Goal: Information Seeking & Learning: Learn about a topic

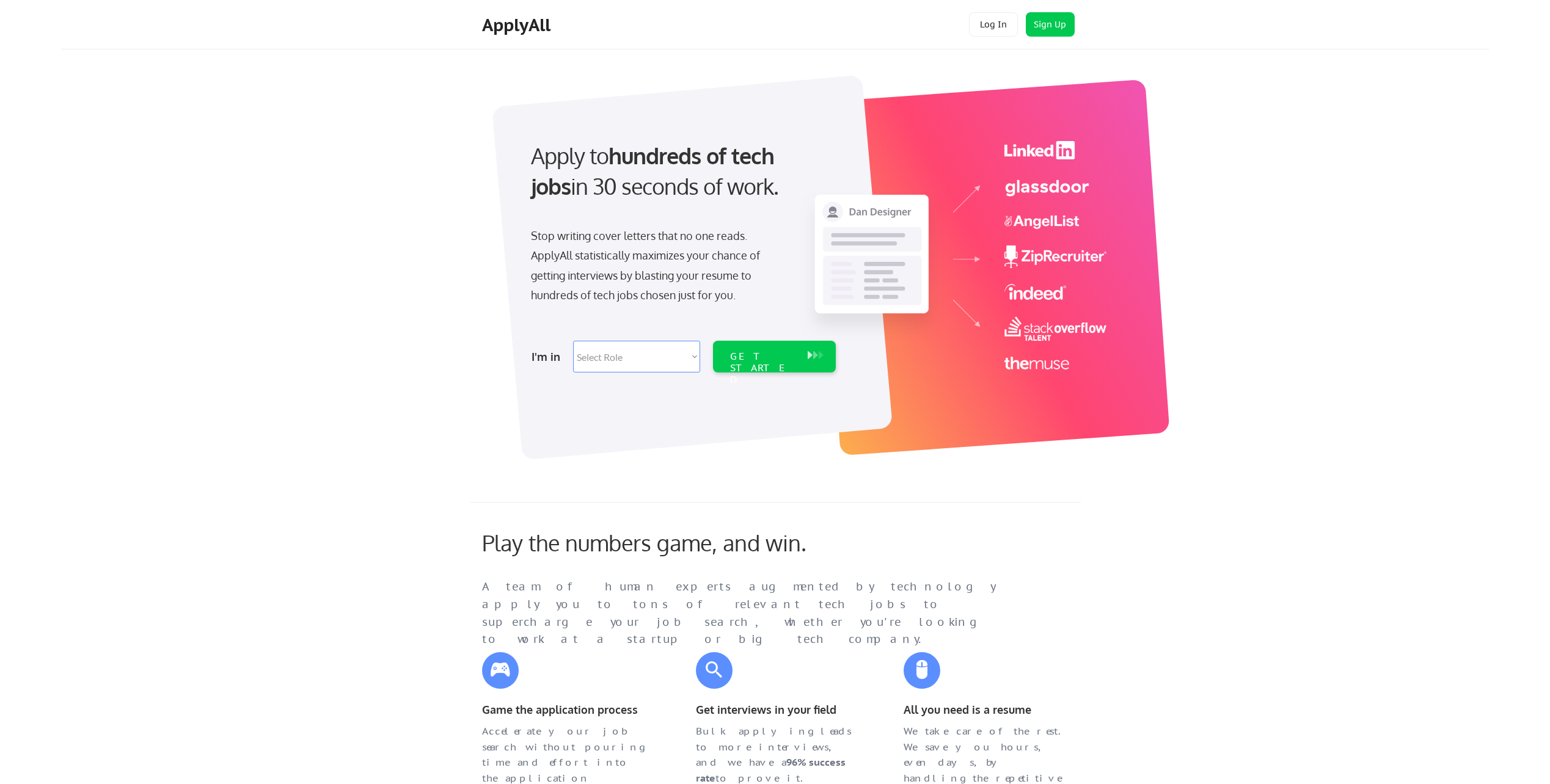
click at [641, 361] on select "Select Role Software Engineering Product Management Customer Success Sales UI/U…" at bounding box center [637, 357] width 127 height 32
select select ""data_science___analytics""
click at [573, 341] on select "Select Role Software Engineering Product Management Customer Success Sales UI/U…" at bounding box center [637, 357] width 127 height 32
select select ""data_science___analytics""
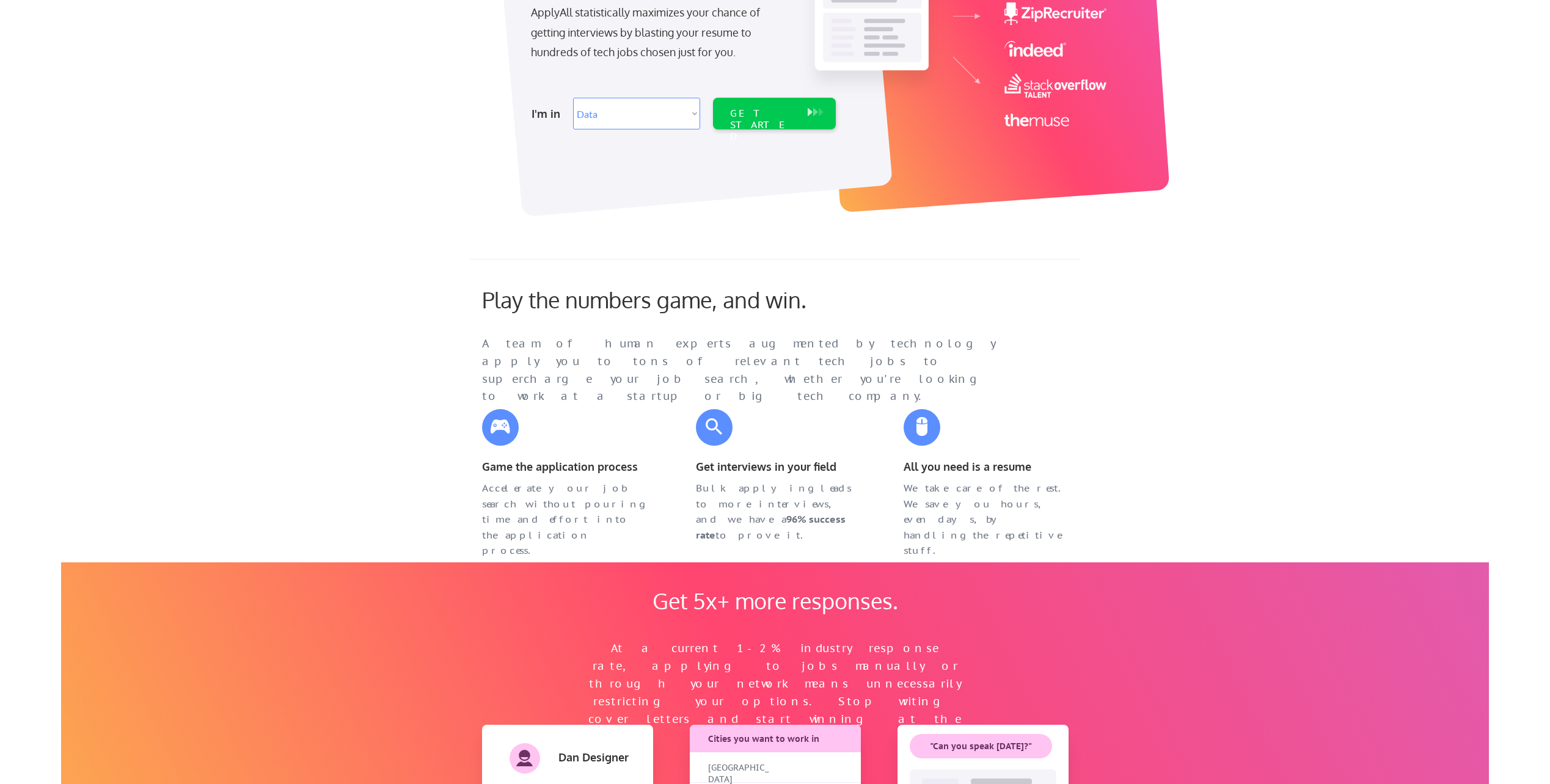
scroll to position [122, 0]
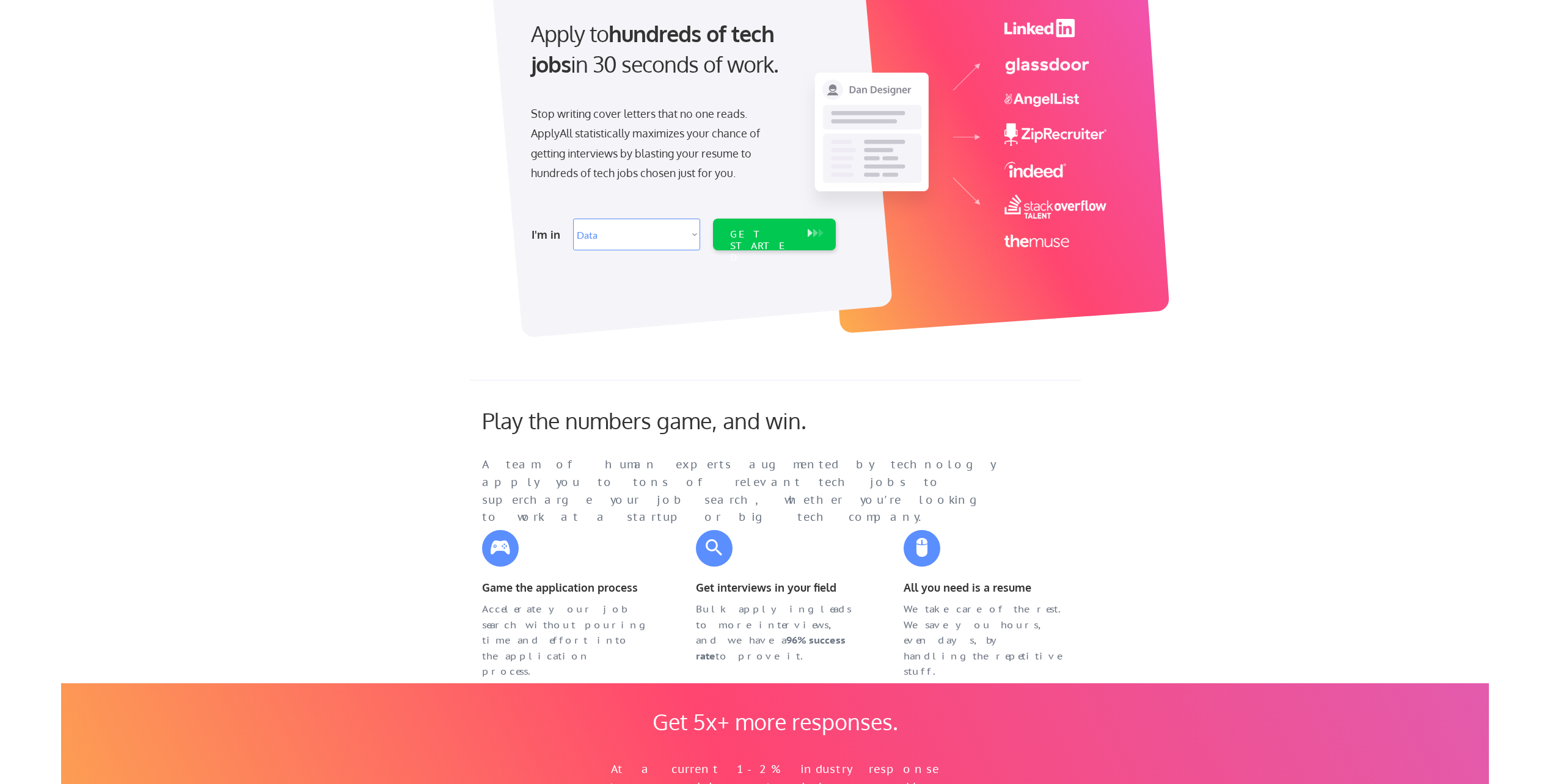
click at [624, 236] on select "Select Role Software Engineering Product Management Customer Success Sales UI/U…" at bounding box center [637, 235] width 127 height 32
select select ""customer_support""
click at [573, 219] on select "Select Role Software Engineering Product Management Customer Success Sales UI/U…" at bounding box center [637, 235] width 127 height 32
select select ""customer_support""
click at [767, 237] on div "GET STARTED" at bounding box center [762, 247] width 65 height 36
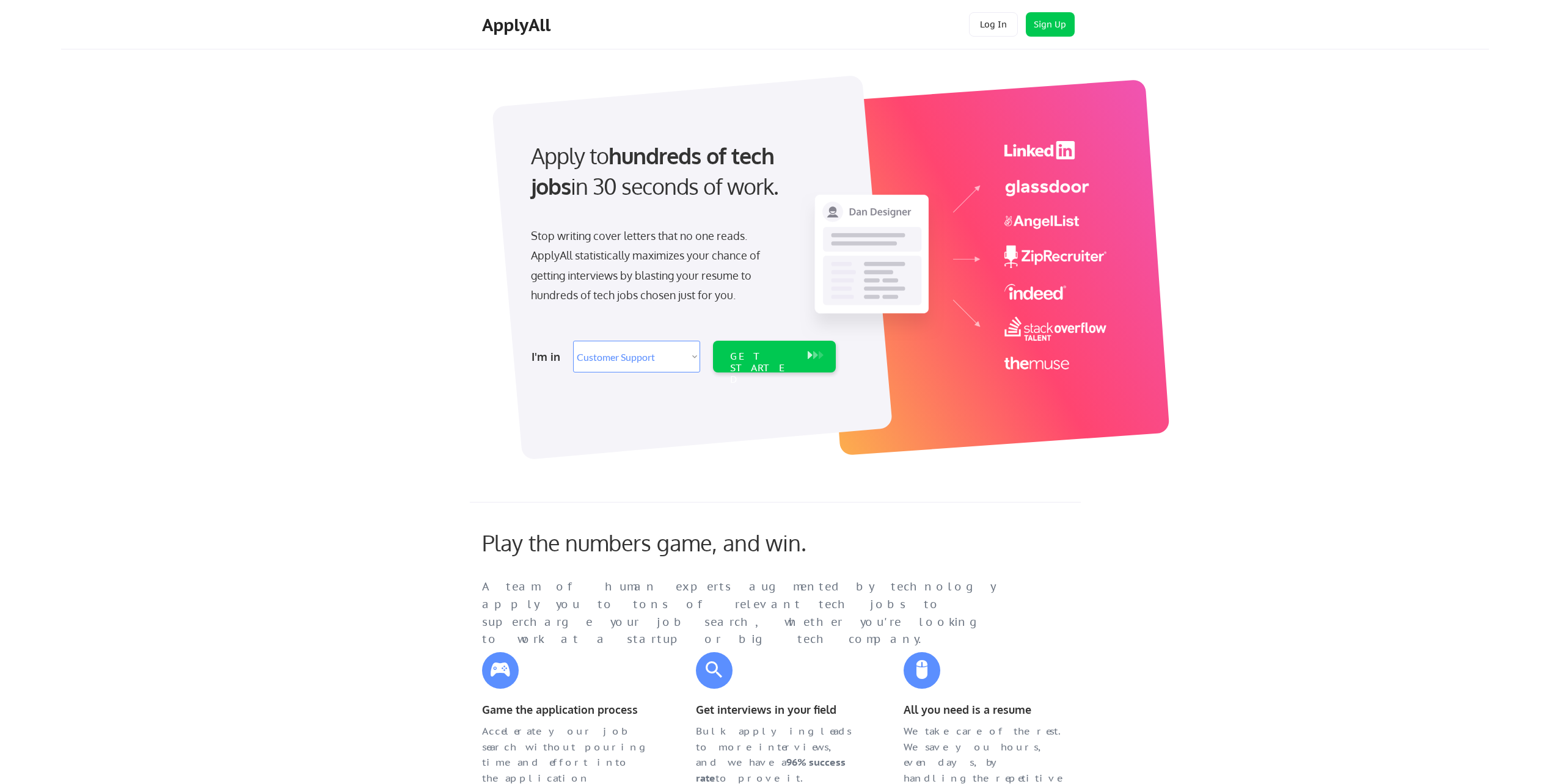
select select ""customer_support""
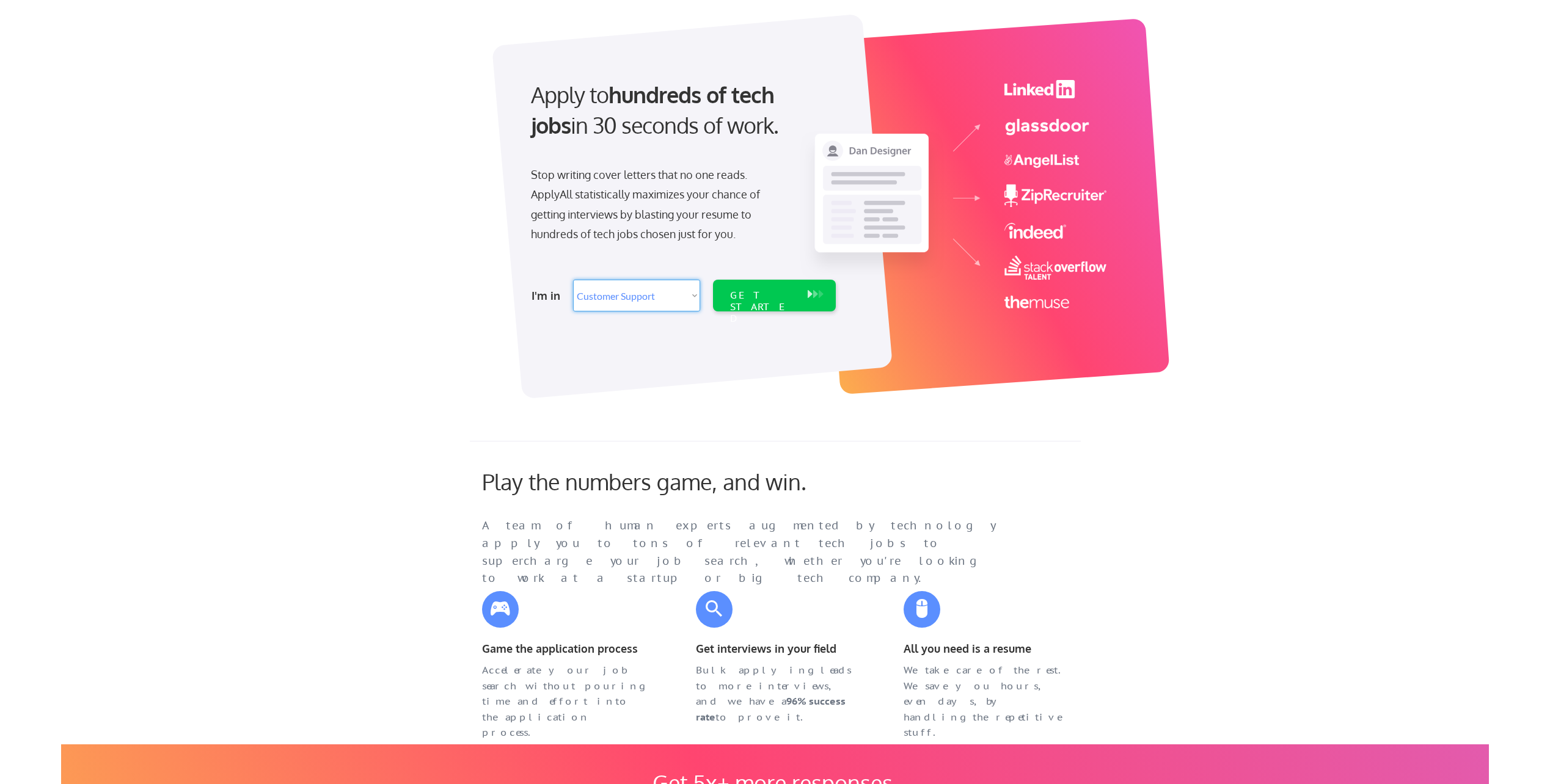
click at [638, 306] on select "Select Role Software Engineering Product Management Customer Success Sales UI/U…" at bounding box center [637, 296] width 127 height 32
select select ""sales""
click at [573, 280] on select "Select Role Software Engineering Product Management Customer Success Sales UI/U…" at bounding box center [637, 296] width 127 height 32
select select ""sales""
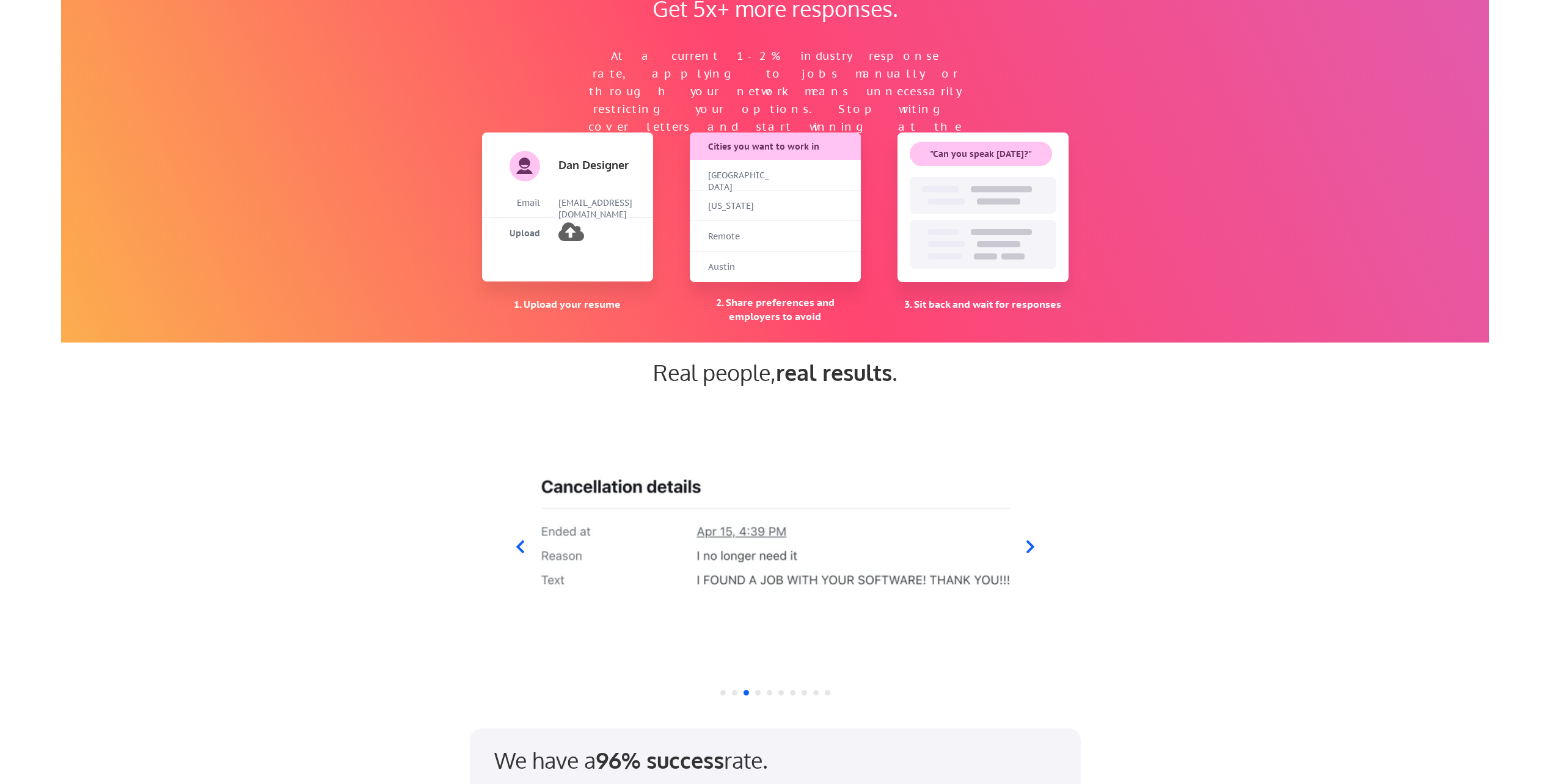
scroll to position [855, 0]
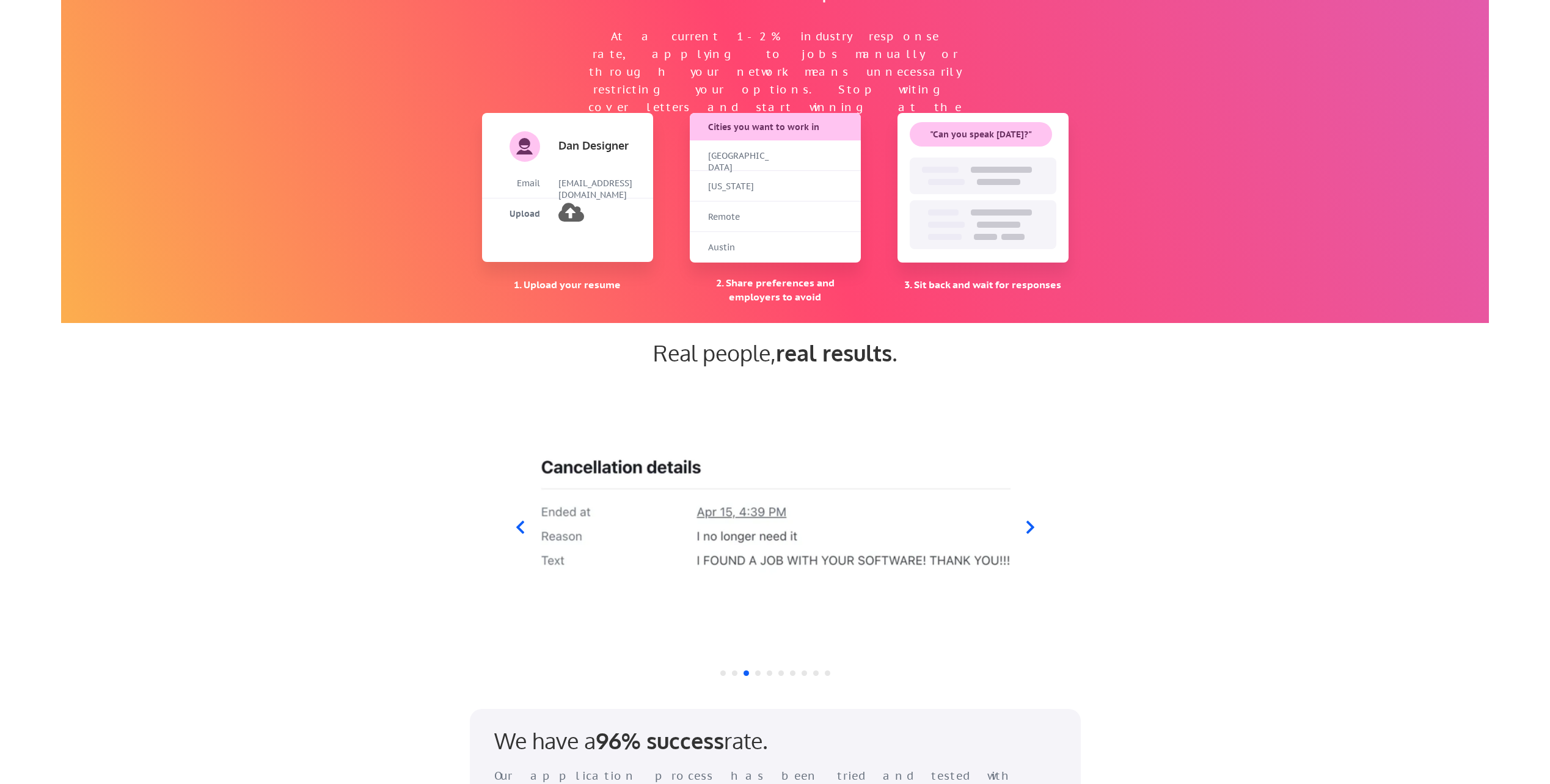
click at [1029, 526] on icon at bounding box center [1029, 527] width 15 height 15
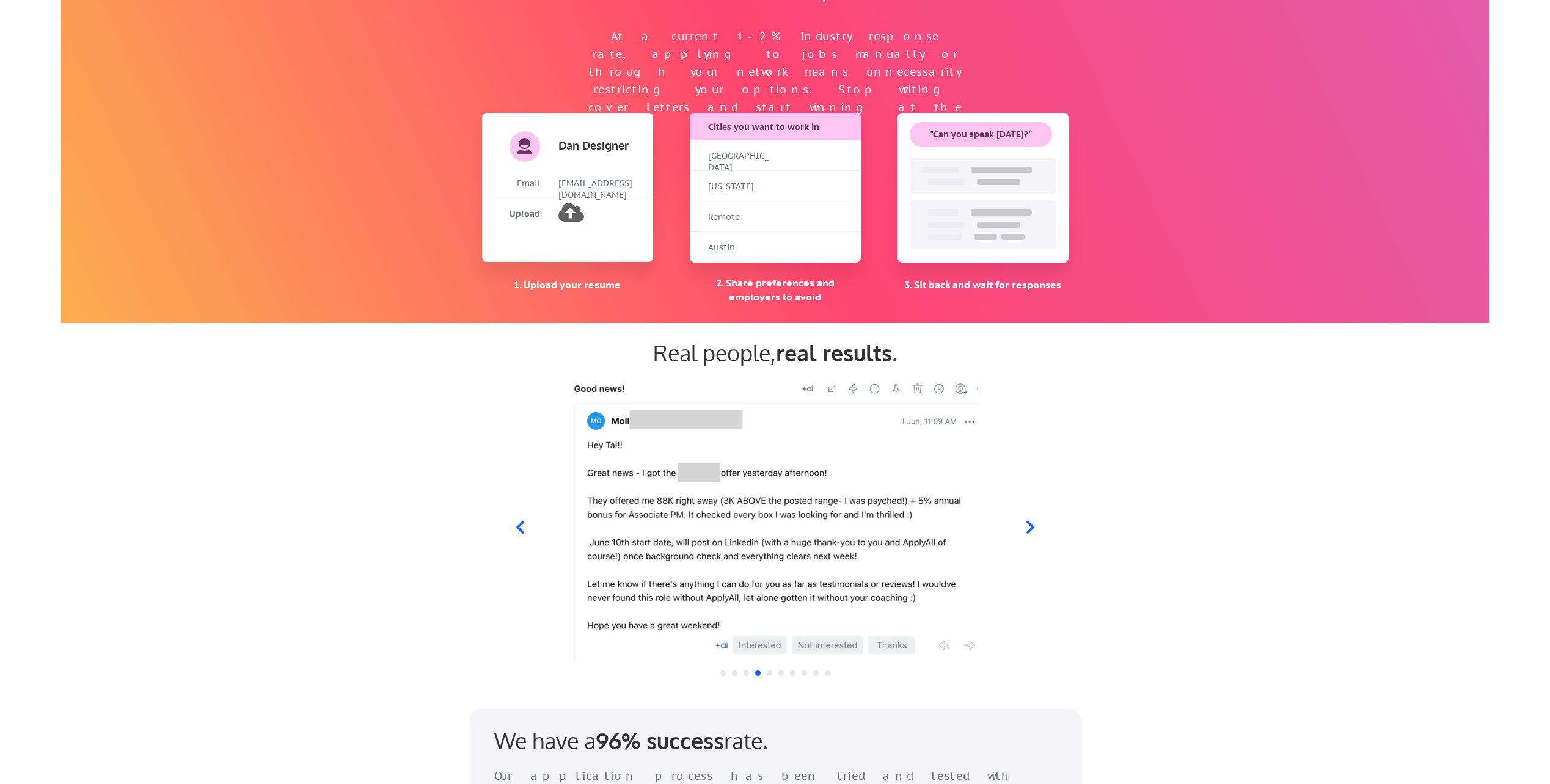
click at [1029, 526] on icon at bounding box center [1029, 527] width 15 height 15
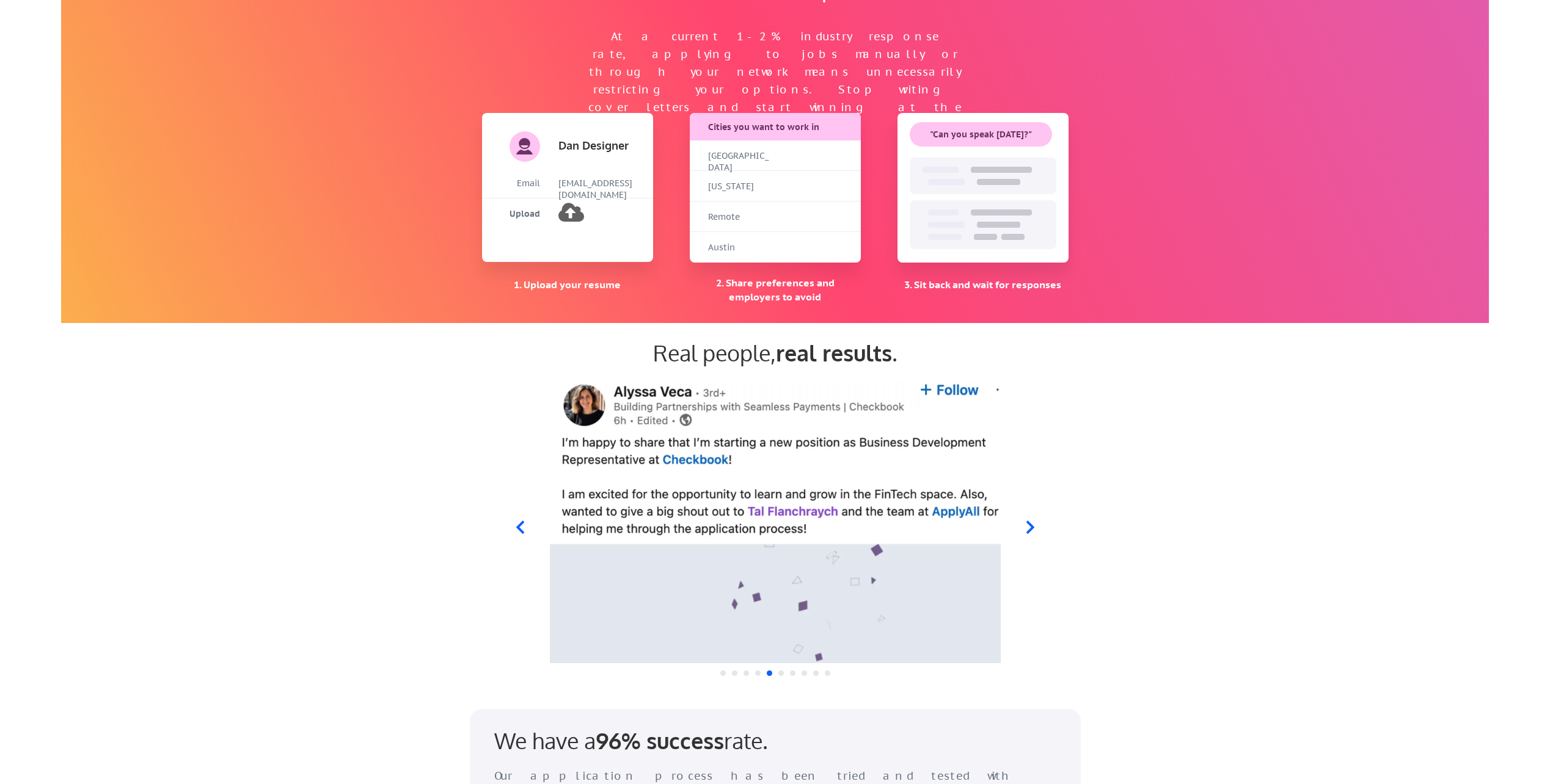
click at [1029, 526] on icon at bounding box center [1029, 527] width 15 height 15
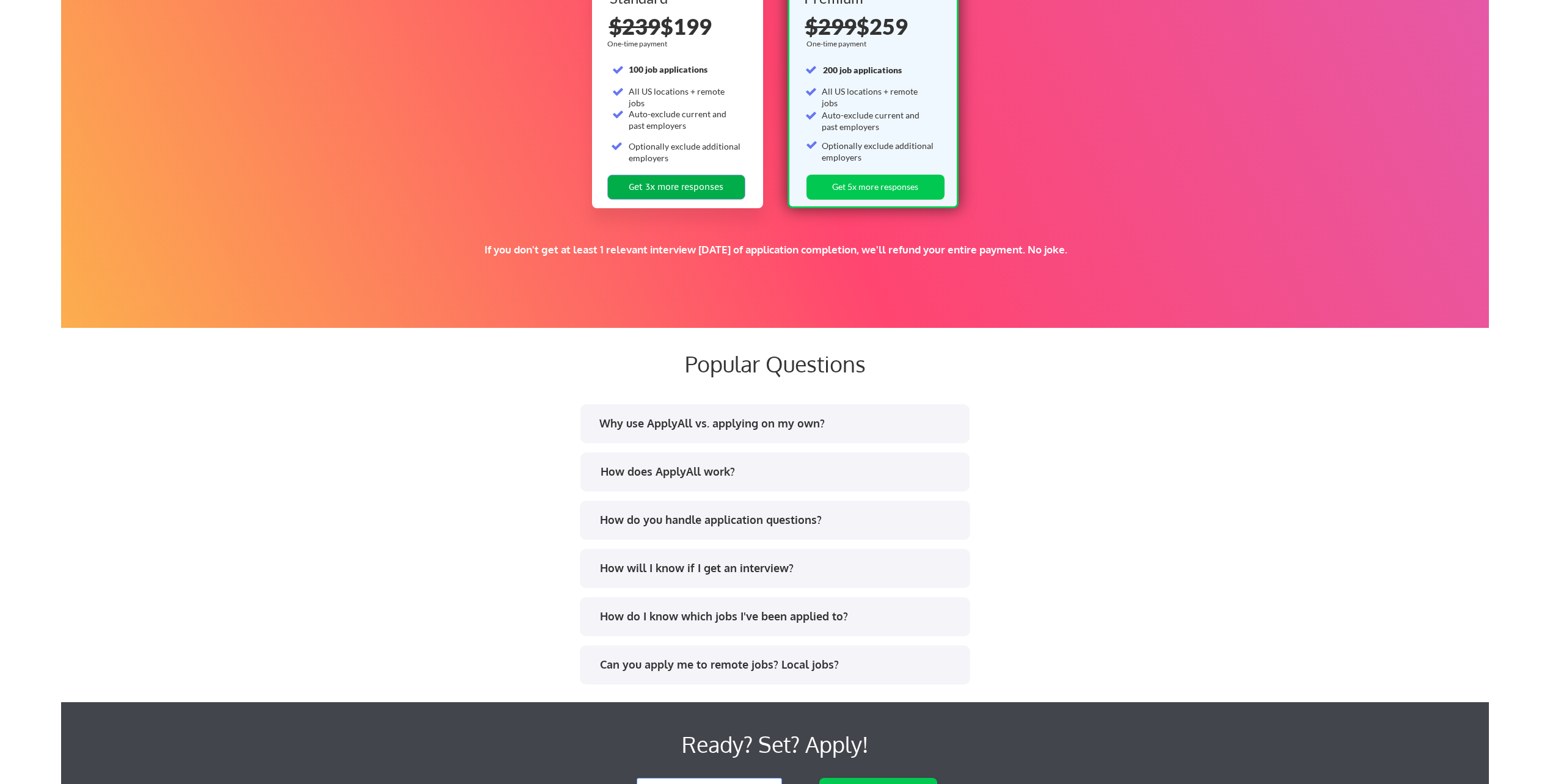
scroll to position [2137, 0]
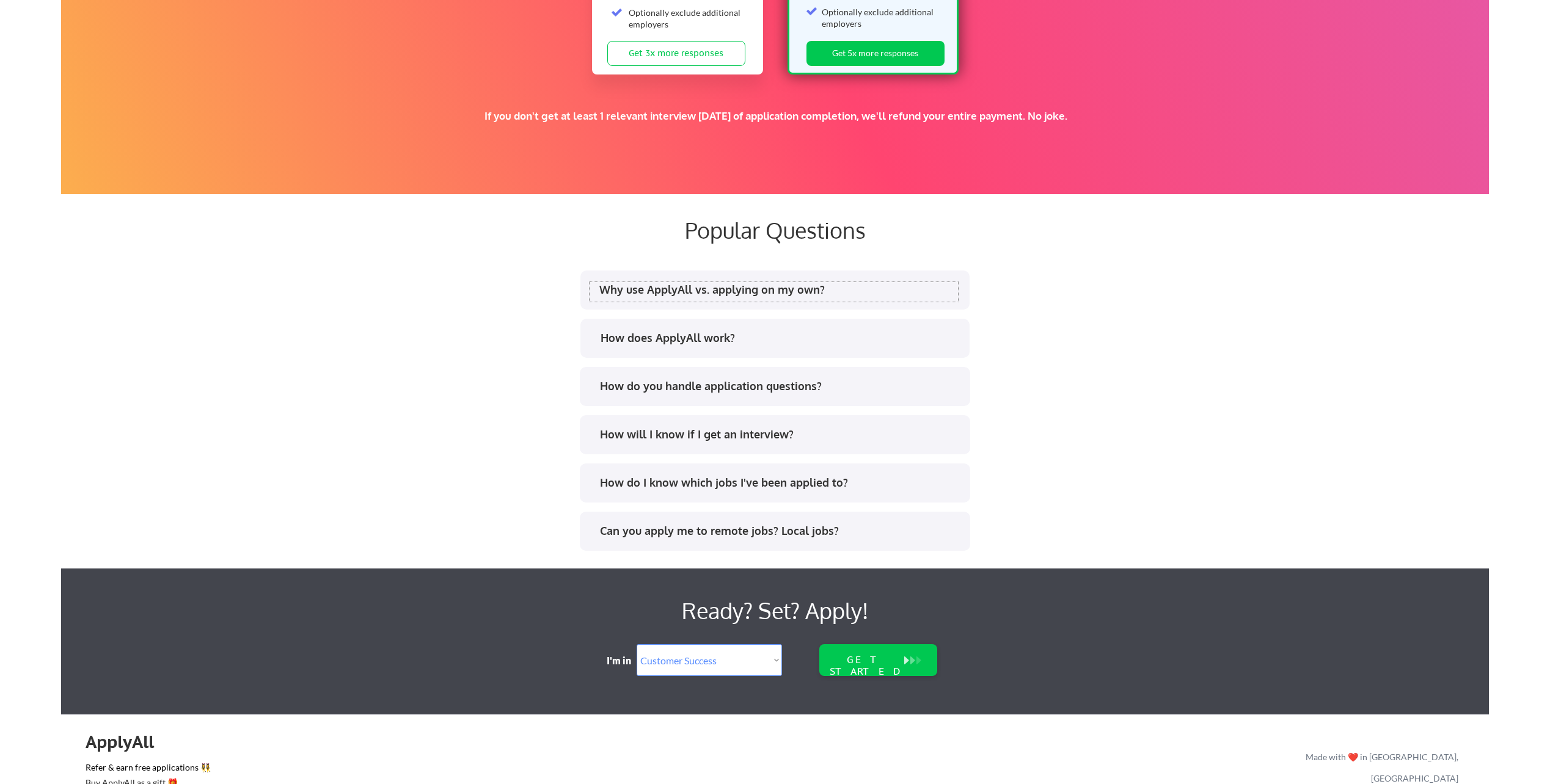
click at [650, 291] on div "Why use ApplyAll vs. applying on my own?" at bounding box center [778, 290] width 359 height 15
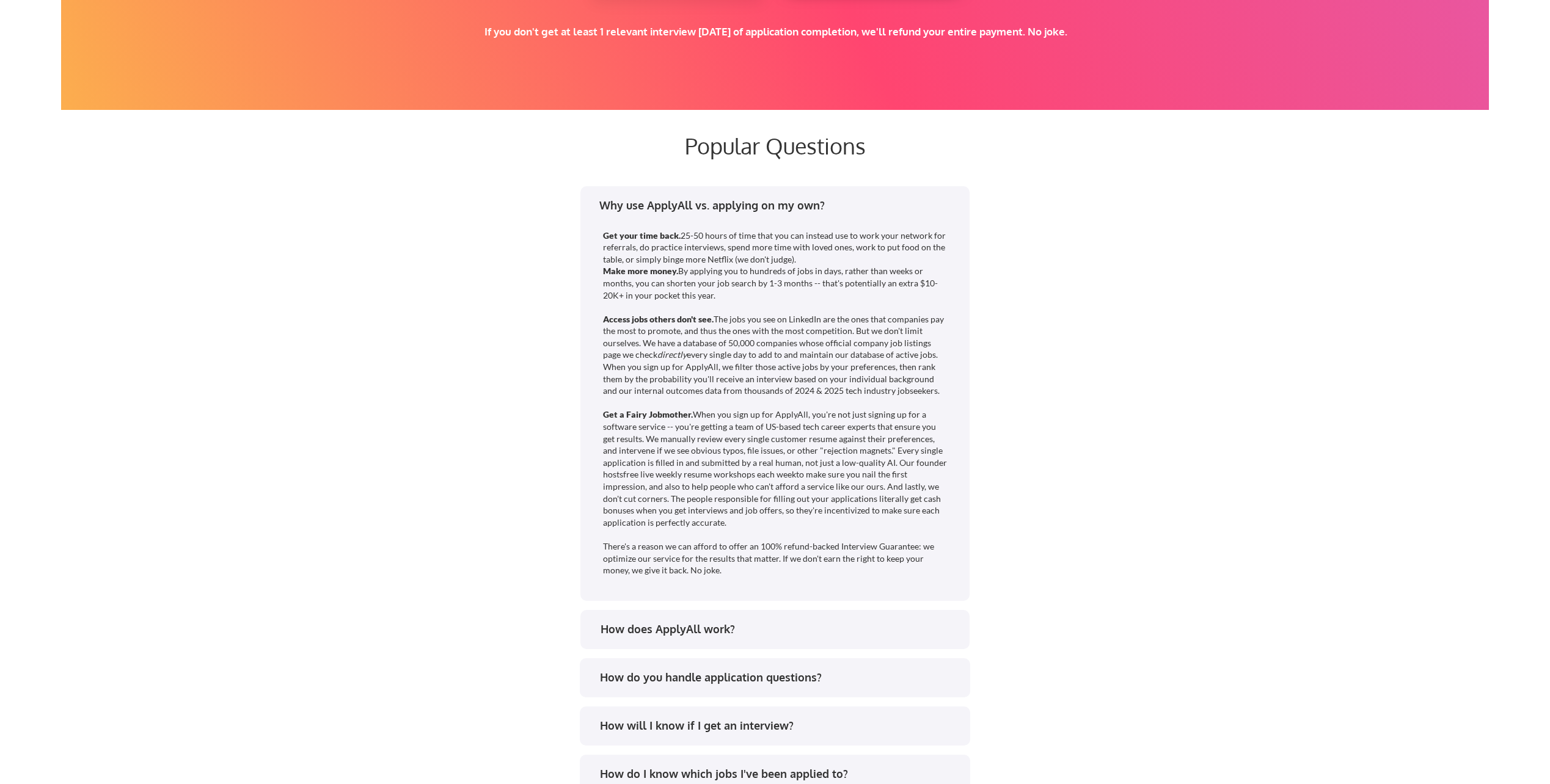
scroll to position [2382, 0]
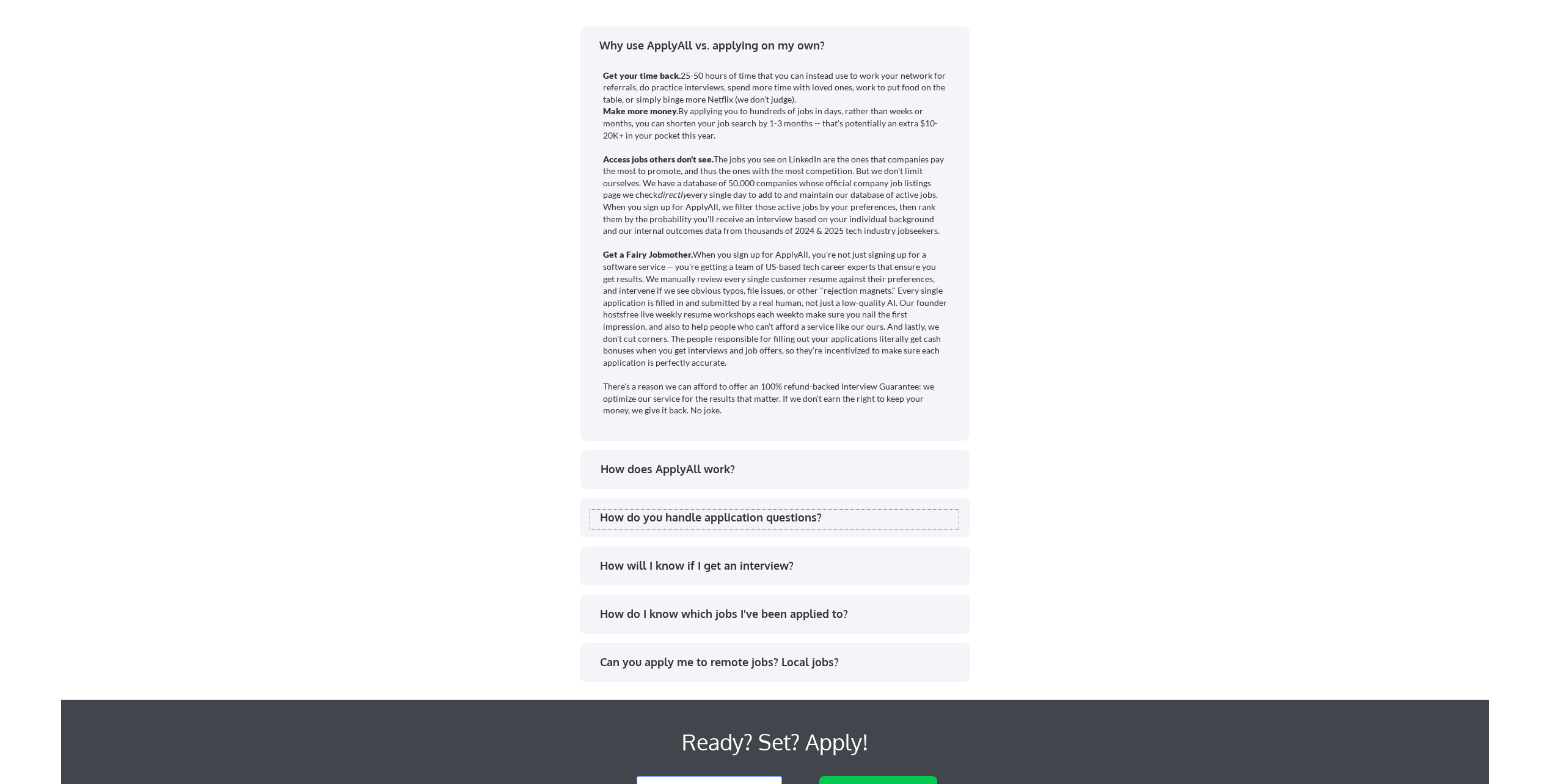
drag, startPoint x: 730, startPoint y: 515, endPoint x: 724, endPoint y: 509, distance: 8.5
click at [730, 515] on div "How do you handle application questions?" at bounding box center [779, 517] width 359 height 15
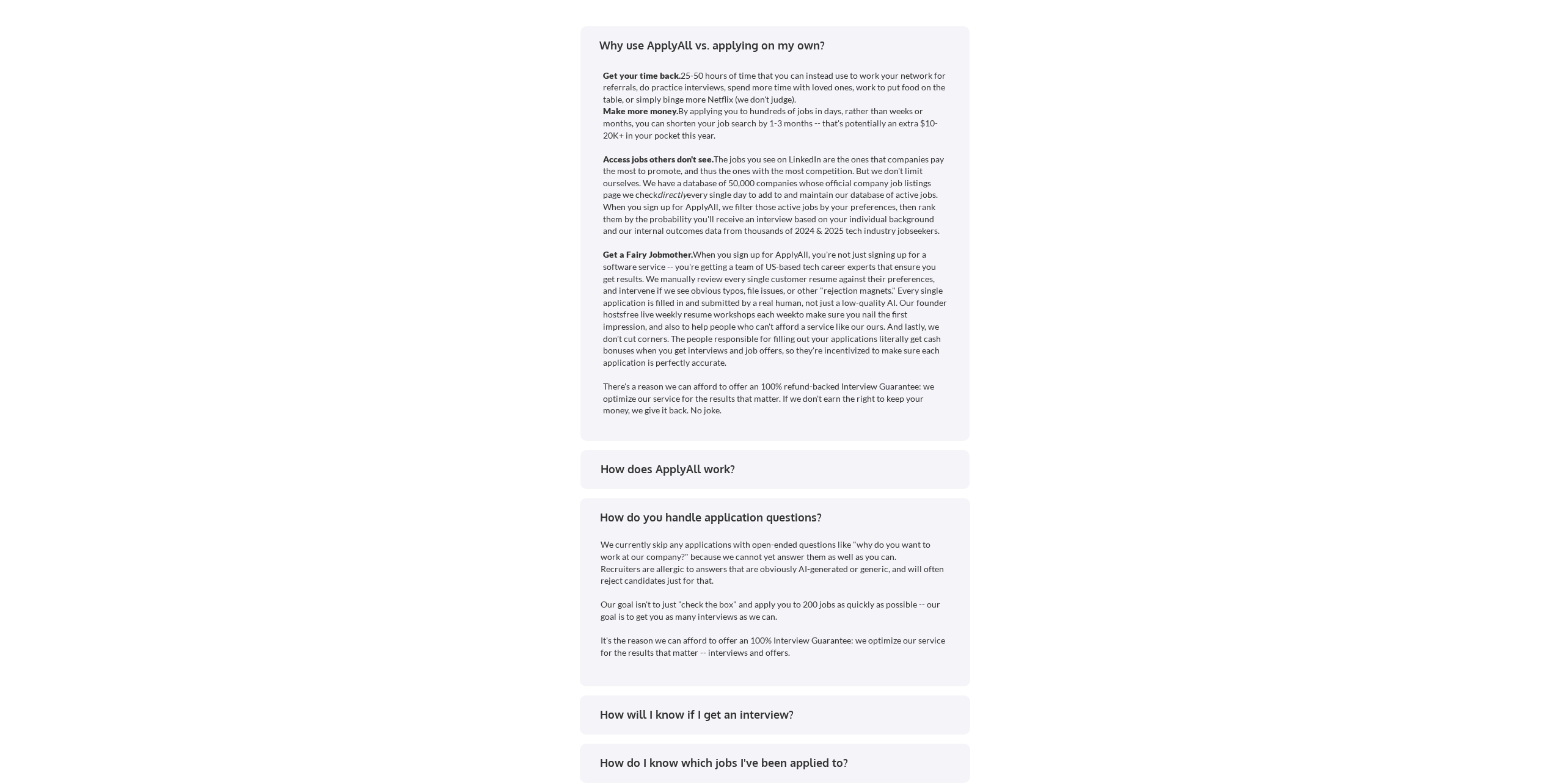
scroll to position [2443, 0]
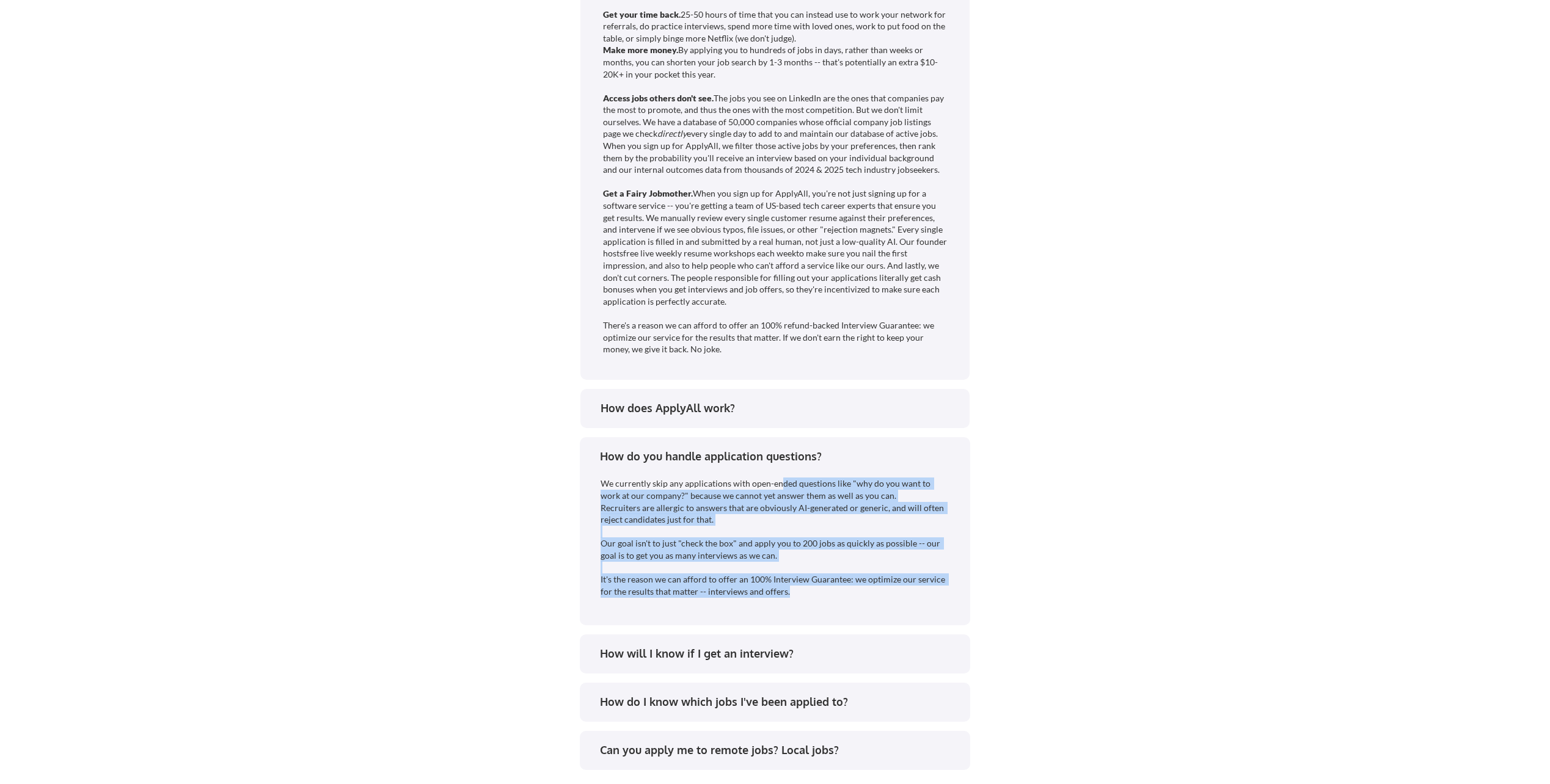
drag, startPoint x: 779, startPoint y: 489, endPoint x: 870, endPoint y: 607, distance: 149.0
click at [870, 597] on div "We currently skip any applications with open-ended questions like "why do you w…" at bounding box center [776, 537] width 351 height 120
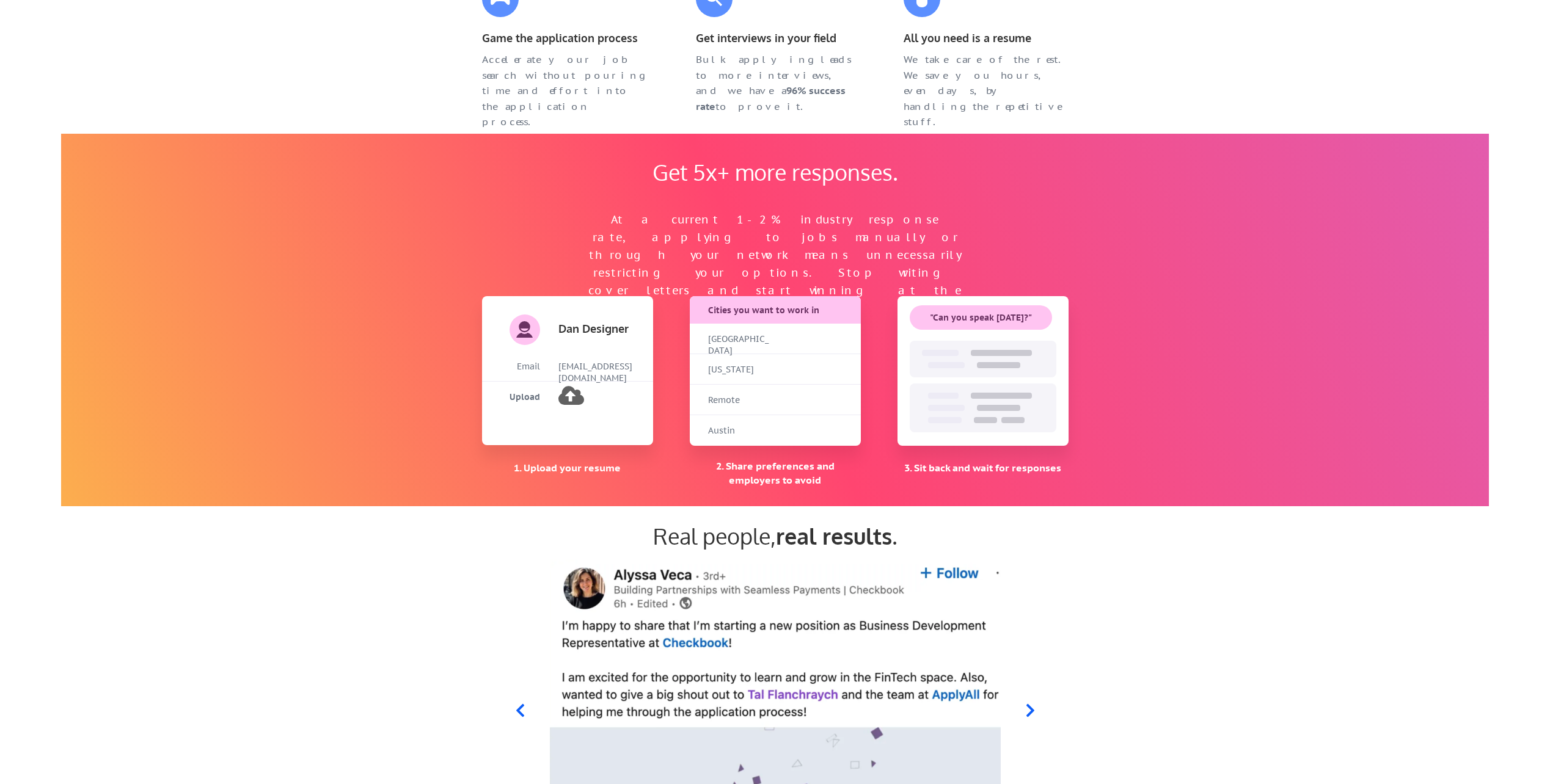
scroll to position [1100, 0]
